Goal: Transaction & Acquisition: Purchase product/service

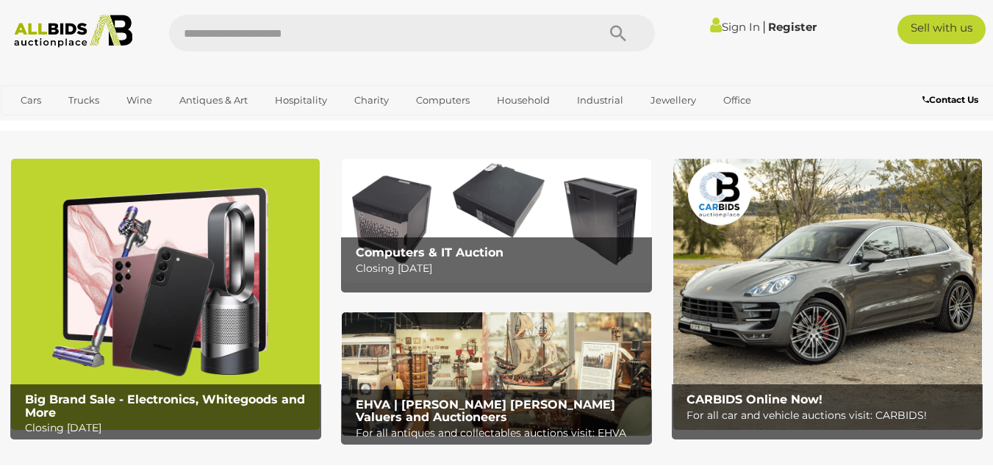
click at [735, 23] on link "Sign In" at bounding box center [735, 27] width 50 height 14
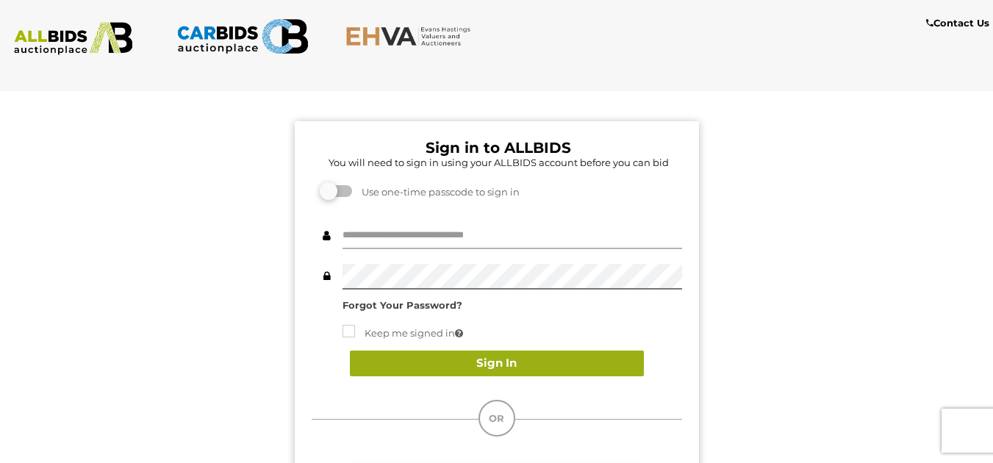
type input "********"
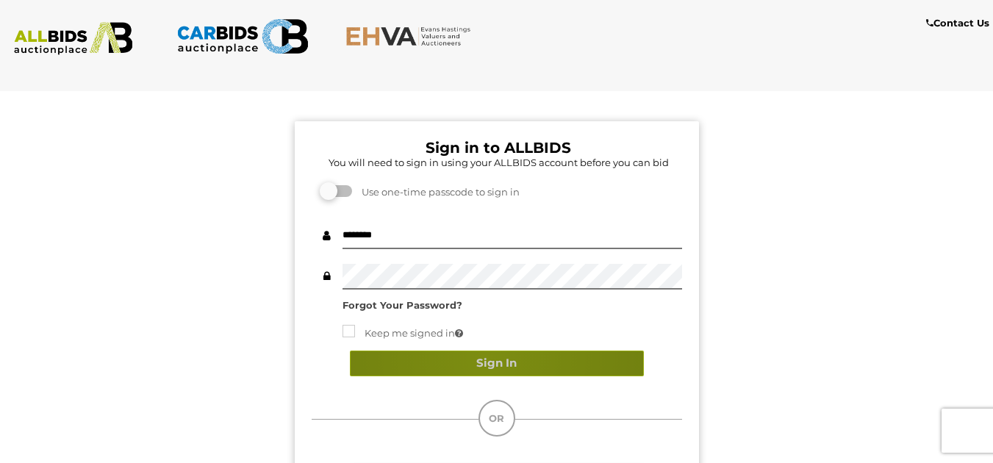
click at [484, 358] on button "Sign In" at bounding box center [497, 364] width 294 height 26
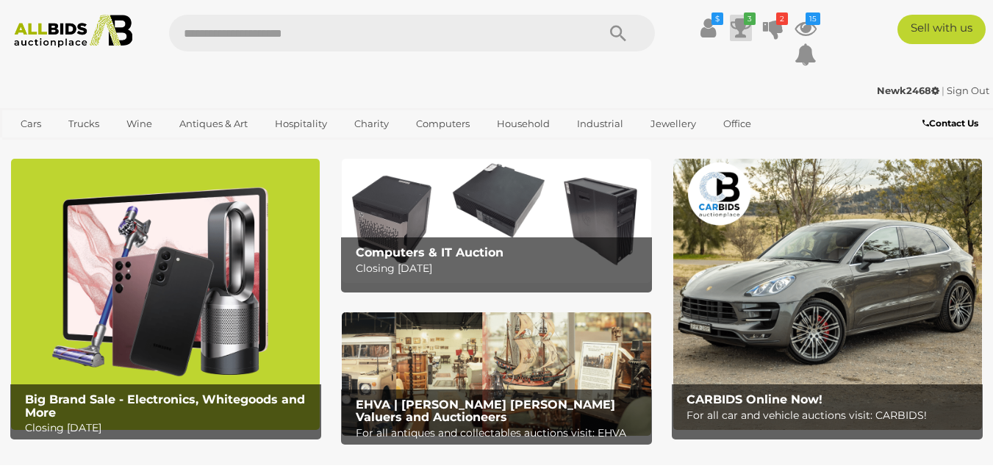
click at [744, 19] on icon "3" at bounding box center [750, 18] width 12 height 12
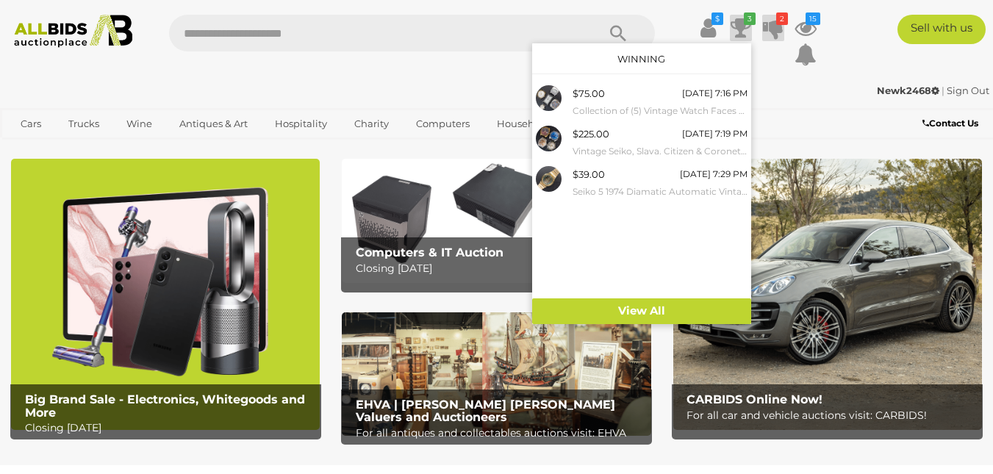
click at [778, 21] on icon "2" at bounding box center [782, 18] width 12 height 12
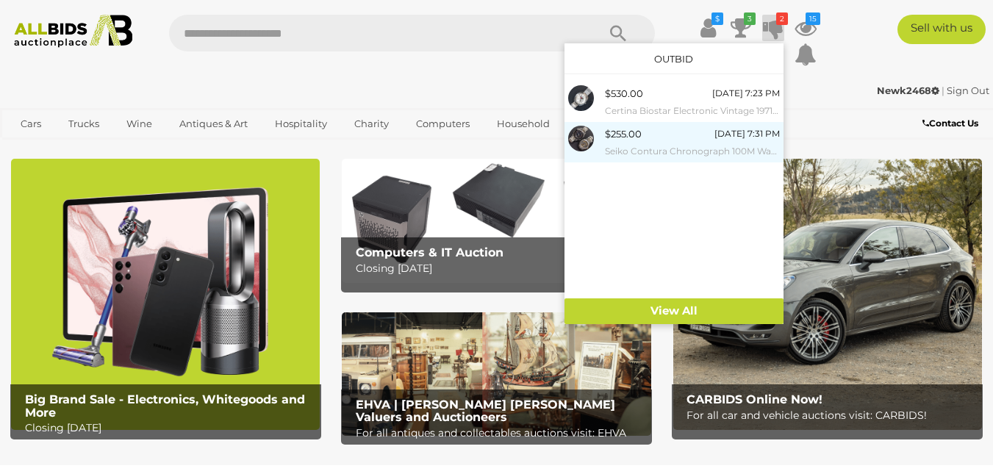
click at [645, 139] on div "$255.00 Tomorrow 7:31 PM Seiko Contura Chronograph 100M Watch, 7T84-0AB0 & Seik…" at bounding box center [692, 142] width 175 height 33
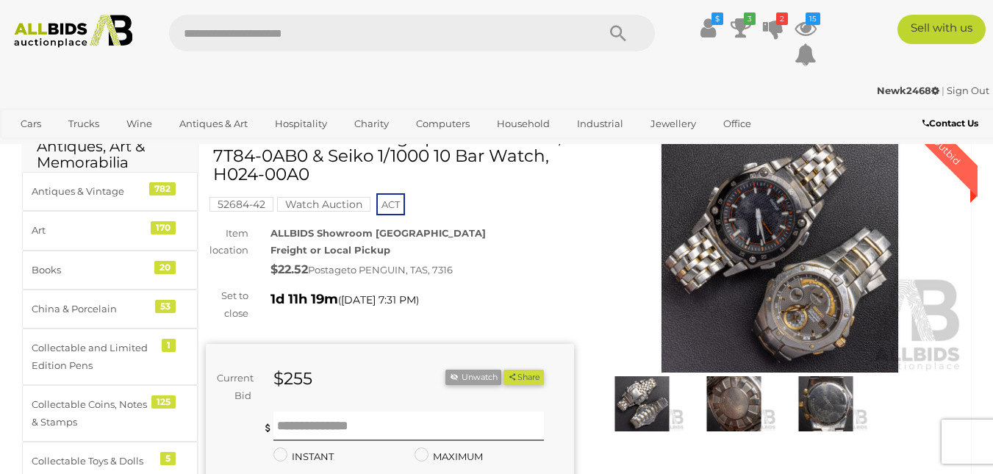
scroll to position [74, 0]
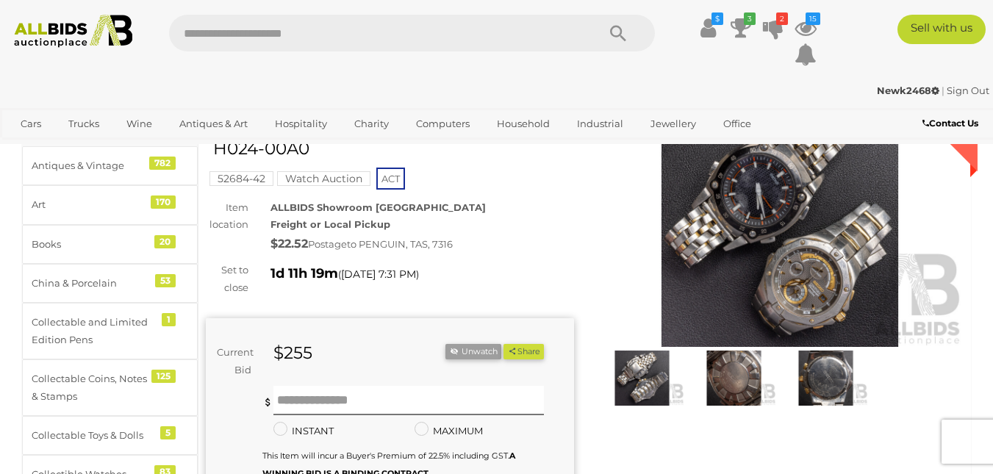
click at [750, 245] on img at bounding box center [780, 228] width 368 height 237
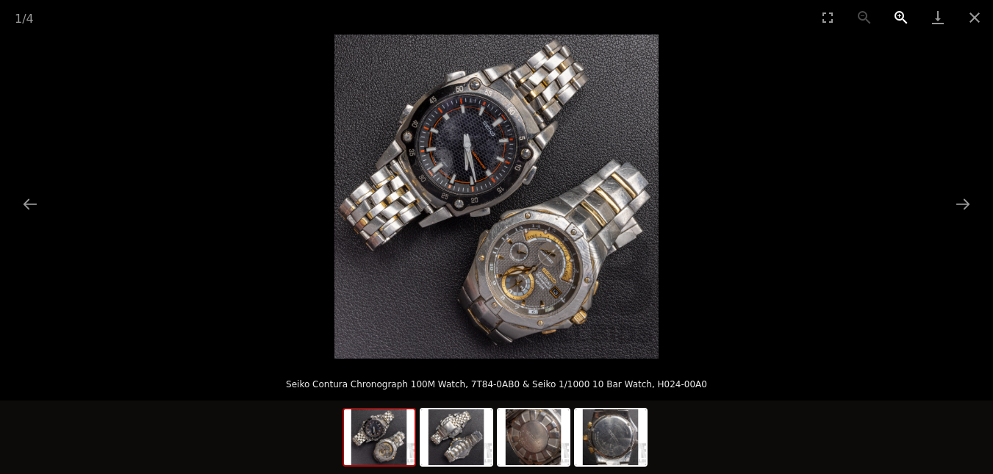
click at [900, 11] on button "Zoom in" at bounding box center [901, 17] width 37 height 35
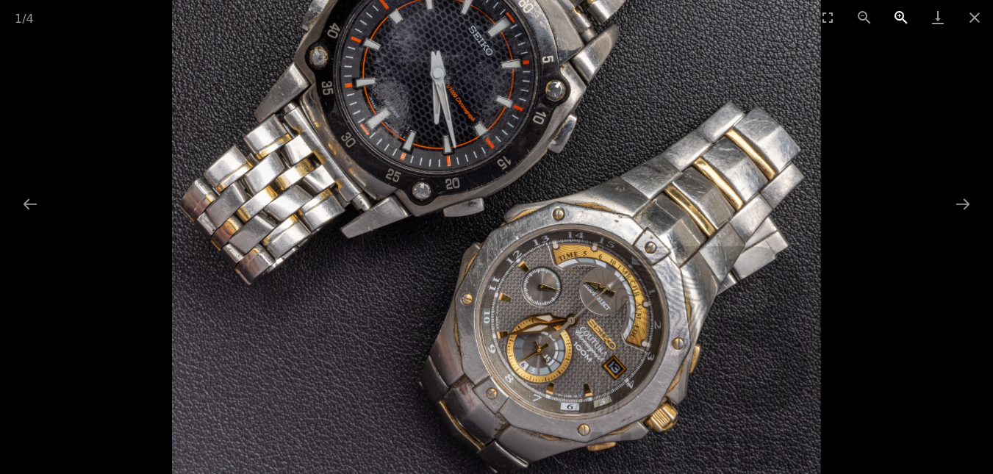
click at [893, 12] on button "Zoom in" at bounding box center [901, 17] width 37 height 35
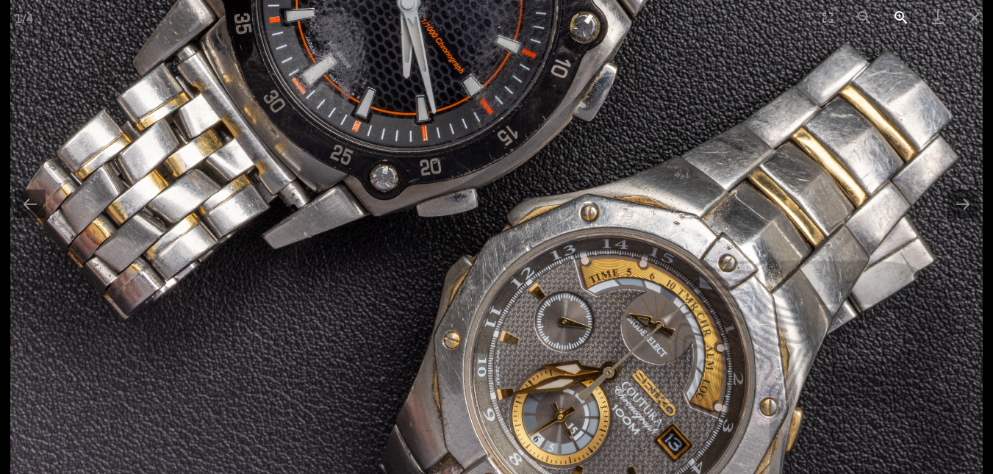
click at [893, 12] on button "Zoom in" at bounding box center [901, 17] width 37 height 35
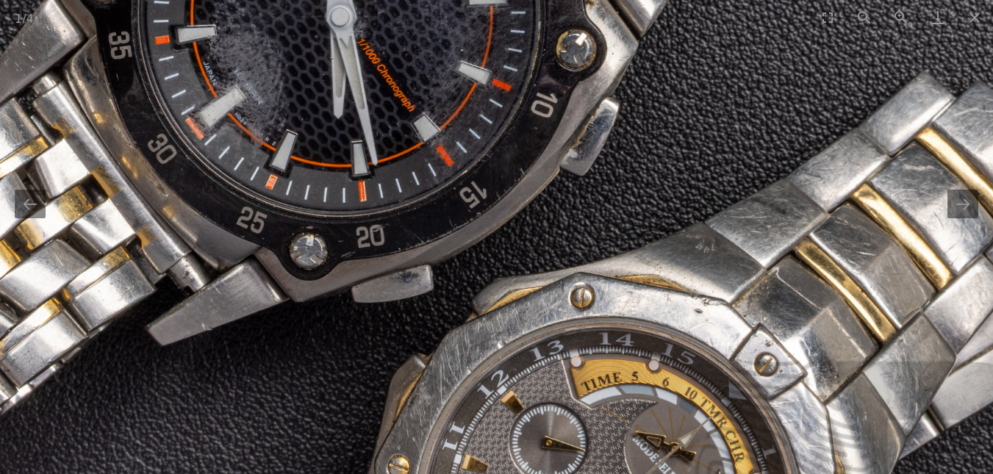
drag, startPoint x: 570, startPoint y: 127, endPoint x: 520, endPoint y: 157, distance: 58.6
click at [520, 157] on img at bounding box center [458, 222] width 1297 height 1297
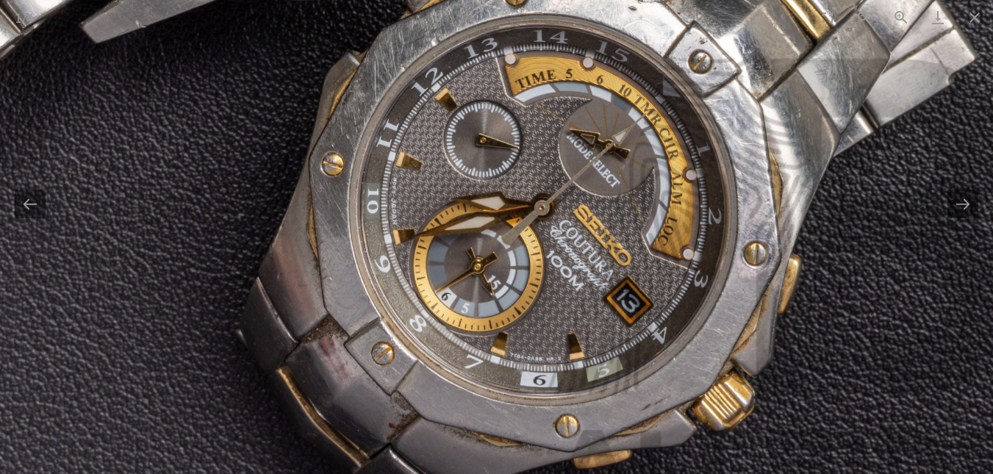
drag, startPoint x: 652, startPoint y: 366, endPoint x: 599, endPoint y: 119, distance: 252.6
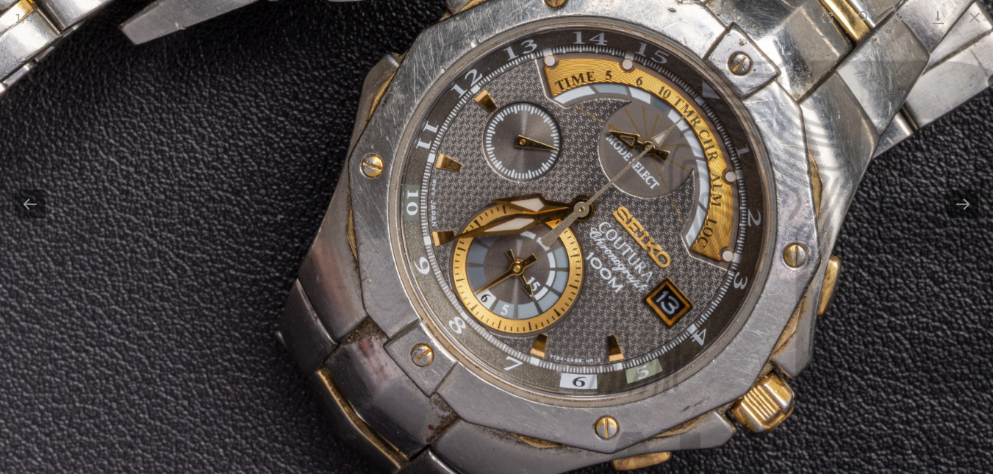
drag, startPoint x: 633, startPoint y: 168, endPoint x: 675, endPoint y: 254, distance: 95.7
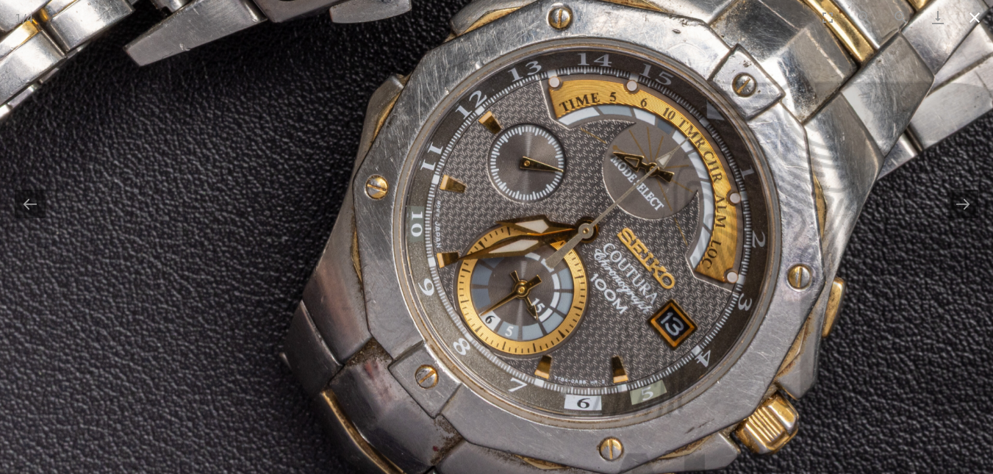
click at [972, 15] on button "Close gallery" at bounding box center [974, 17] width 37 height 35
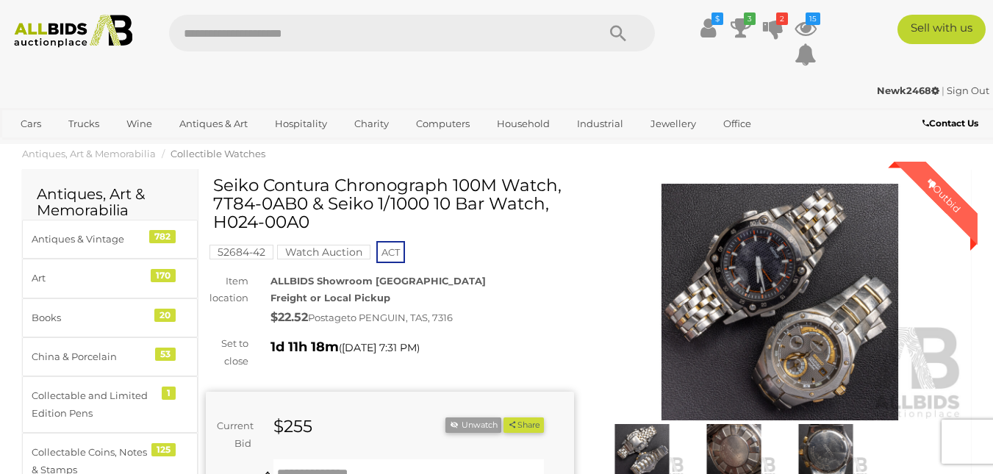
click at [968, 90] on link "Sign Out" at bounding box center [968, 91] width 43 height 12
